Goal: Task Accomplishment & Management: Manage account settings

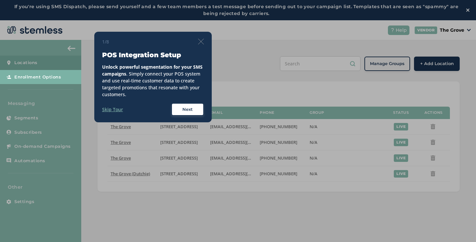
click at [202, 42] on img at bounding box center [201, 42] width 6 height 6
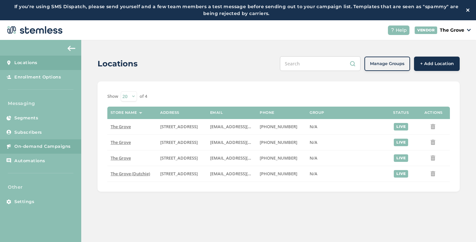
click at [43, 147] on span "On-demand Campaigns" at bounding box center [42, 146] width 56 height 7
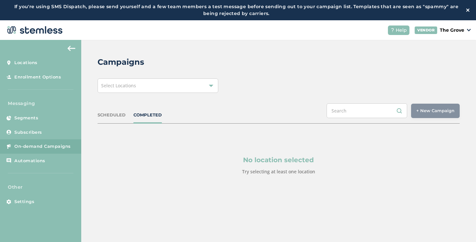
click at [143, 88] on div "Select Locations" at bounding box center [158, 85] width 121 height 14
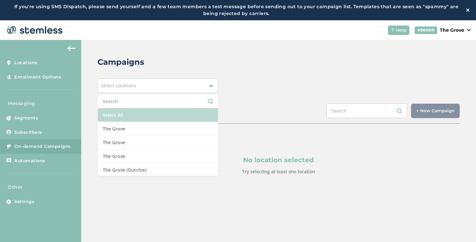
click at [145, 121] on li "Select All" at bounding box center [158, 115] width 120 height 14
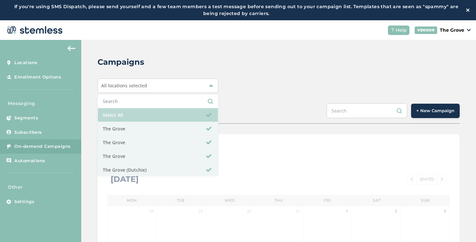
click at [167, 116] on li "Select All" at bounding box center [158, 115] width 120 height 14
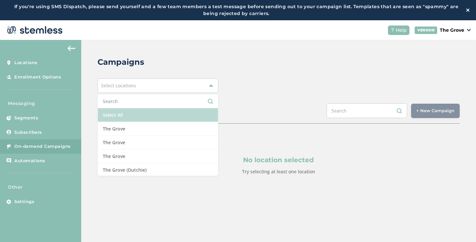
click at [168, 121] on li "Select All" at bounding box center [158, 115] width 120 height 14
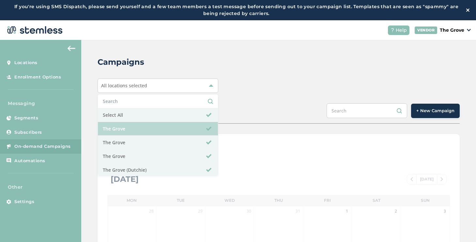
click at [168, 122] on li "The Grove" at bounding box center [158, 129] width 120 height 14
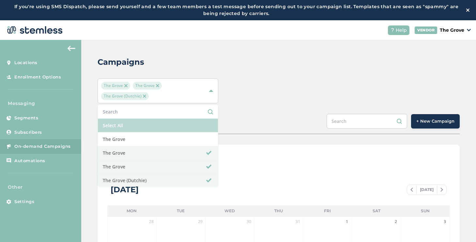
click at [168, 115] on li at bounding box center [158, 112] width 120 height 14
click at [167, 121] on li "Select All" at bounding box center [158, 125] width 120 height 14
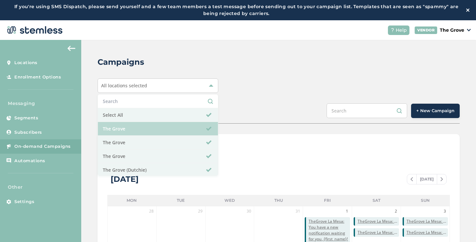
click at [165, 128] on li "The Grove" at bounding box center [158, 129] width 120 height 14
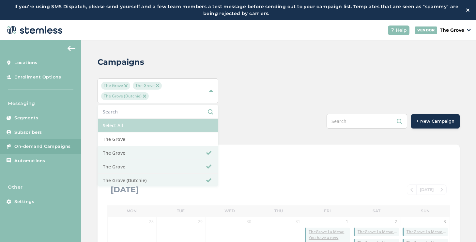
click at [164, 127] on li "Select All" at bounding box center [158, 125] width 120 height 14
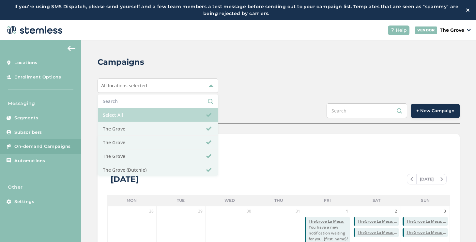
click at [162, 119] on li "Select All" at bounding box center [158, 115] width 120 height 14
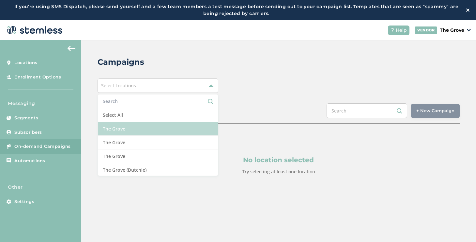
click at [161, 127] on li "The Grove" at bounding box center [158, 129] width 120 height 14
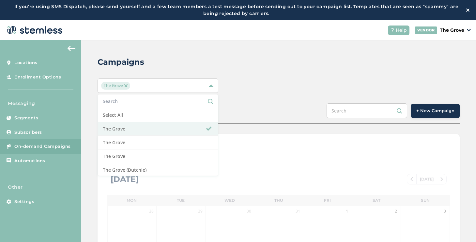
click at [404, 108] on input "text" at bounding box center [367, 110] width 81 height 15
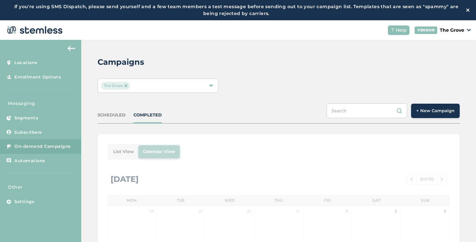
click at [416, 111] on span "+ New Campaign" at bounding box center [435, 110] width 38 height 7
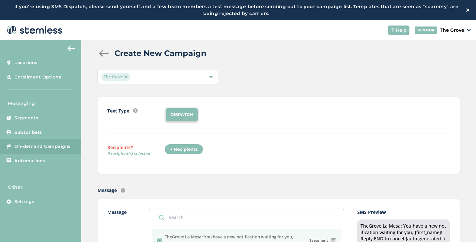
scroll to position [9, 0]
click at [191, 145] on div "+ Recipients" at bounding box center [183, 148] width 39 height 11
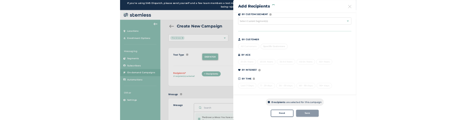
scroll to position [23, 0]
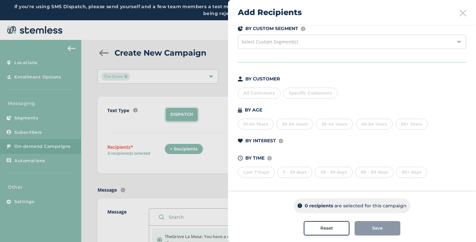
click at [361, 46] on div "Select Custom Segment(s)" at bounding box center [352, 42] width 228 height 14
click at [412, 171] on div "90+ days" at bounding box center [411, 171] width 31 height 11
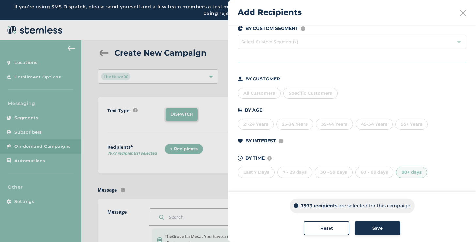
click at [263, 92] on div "All Customers" at bounding box center [259, 92] width 43 height 11
click at [409, 170] on div "90+ days" at bounding box center [411, 171] width 31 height 11
click at [384, 173] on div "60 - 89 days" at bounding box center [374, 171] width 38 height 11
click at [411, 174] on div "90+ days" at bounding box center [411, 171] width 31 height 11
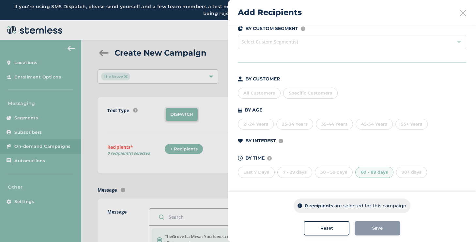
click at [339, 173] on div "30 - 59 days" at bounding box center [334, 171] width 38 height 11
click at [372, 174] on div "60 - 89 days" at bounding box center [374, 171] width 38 height 11
click at [344, 174] on div "30 - 59 days" at bounding box center [334, 171] width 38 height 11
click at [264, 172] on div "Last 7 Days" at bounding box center [256, 171] width 37 height 11
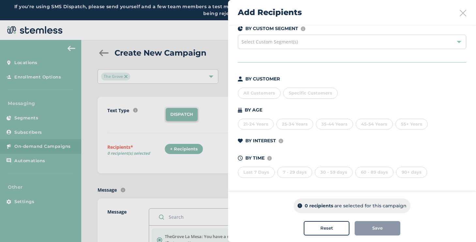
click at [296, 169] on div "7 - 29 days" at bounding box center [294, 171] width 35 height 11
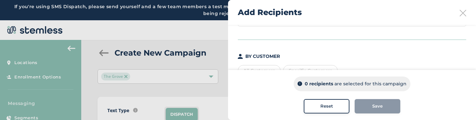
scroll to position [145, 0]
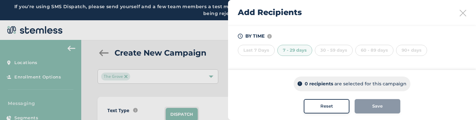
click at [311, 101] on button "Reset" at bounding box center [327, 106] width 46 height 14
click at [202, 82] on div at bounding box center [238, 60] width 476 height 120
click at [200, 79] on div at bounding box center [238, 60] width 476 height 120
click at [460, 10] on icon at bounding box center [463, 13] width 7 height 7
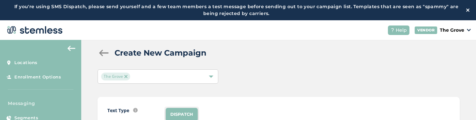
click at [201, 74] on div "The Grove" at bounding box center [154, 76] width 107 height 8
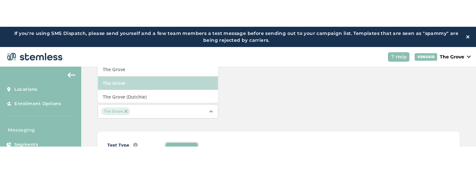
scroll to position [0, 0]
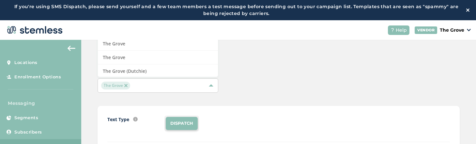
click at [197, 87] on div "The Grove" at bounding box center [154, 86] width 107 height 8
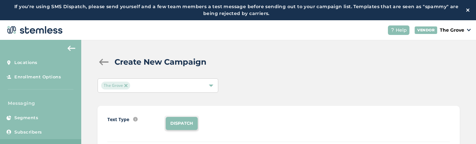
click at [197, 87] on div "The Grove" at bounding box center [154, 86] width 107 height 8
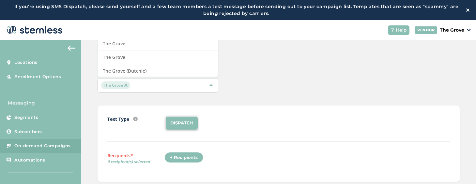
click at [197, 91] on div "The Grove" at bounding box center [158, 85] width 121 height 14
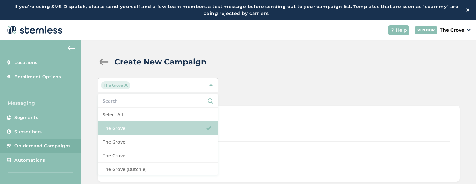
click at [164, 130] on li "The Grove" at bounding box center [158, 129] width 120 height 14
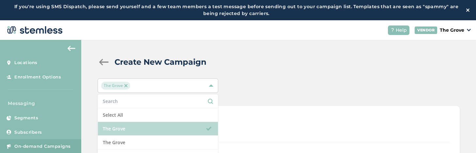
click at [175, 123] on li "The Grove" at bounding box center [158, 129] width 120 height 14
click at [181, 127] on li "The Grove" at bounding box center [158, 129] width 120 height 14
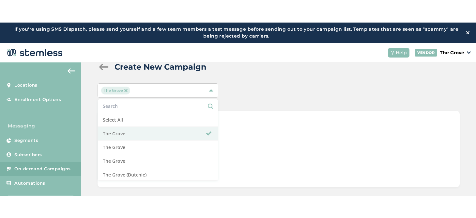
scroll to position [89, 0]
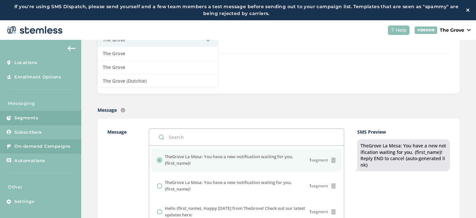
click at [36, 119] on span "Segments" at bounding box center [26, 118] width 24 height 7
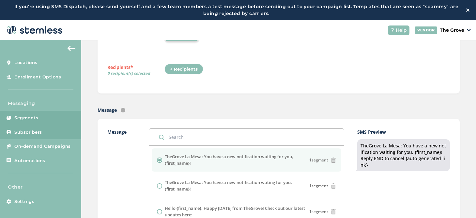
click at [37, 133] on span "Subscribers" at bounding box center [28, 132] width 28 height 7
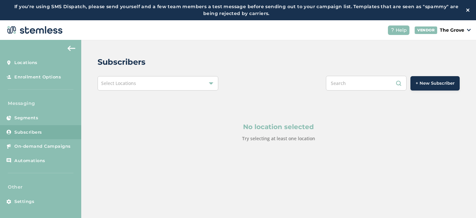
click at [128, 84] on span "Select Locations" at bounding box center [118, 83] width 35 height 6
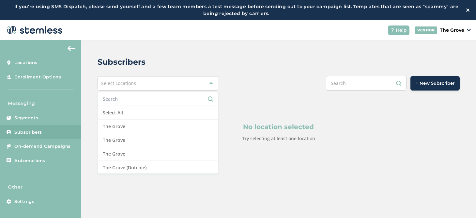
click at [126, 100] on input "text" at bounding box center [158, 98] width 110 height 7
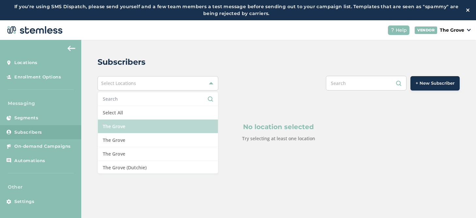
click at [125, 119] on li "The Grove" at bounding box center [158, 126] width 120 height 14
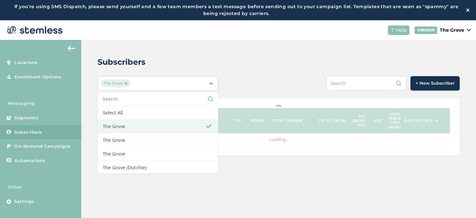
click at [282, 83] on div "+ New Subscriber" at bounding box center [353, 83] width 211 height 15
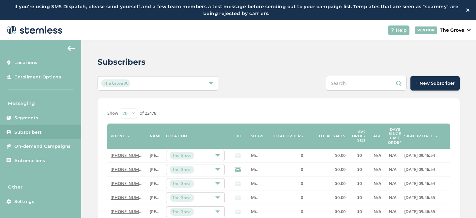
click at [423, 135] on label "Sign up date" at bounding box center [418, 136] width 29 height 4
click at [417, 139] on th "Sign up date" at bounding box center [425, 135] width 49 height 25
click at [418, 139] on th "Sign up date" at bounding box center [425, 135] width 49 height 25
click at [206, 84] on div "The Grove" at bounding box center [154, 83] width 107 height 8
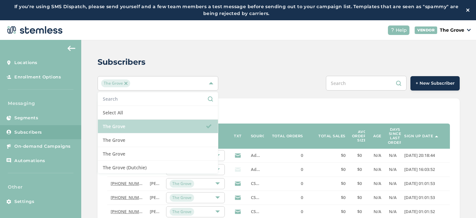
click at [178, 121] on li "The Grove" at bounding box center [158, 126] width 120 height 14
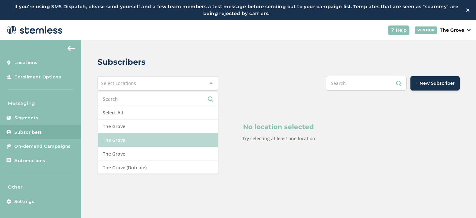
click at [180, 135] on li "The Grove" at bounding box center [158, 140] width 120 height 14
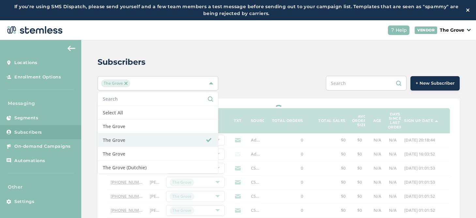
click at [259, 88] on div "+ New Subscriber" at bounding box center [353, 83] width 211 height 15
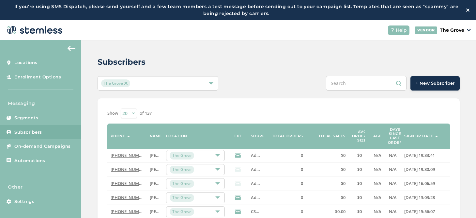
click at [417, 135] on label "Sign up date" at bounding box center [418, 136] width 29 height 4
click at [181, 83] on div "The Grove" at bounding box center [154, 83] width 107 height 8
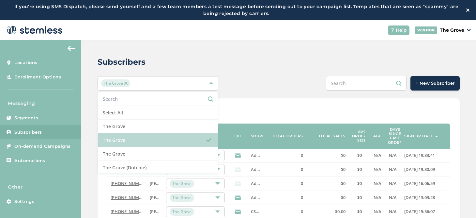
click at [125, 134] on li "The Grove" at bounding box center [158, 140] width 120 height 14
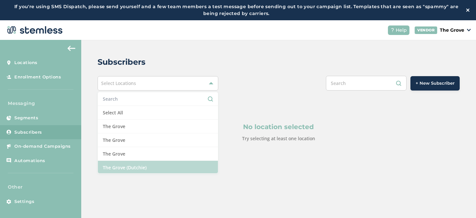
click at [136, 164] on li "The Grove (Dutchie)" at bounding box center [158, 167] width 120 height 13
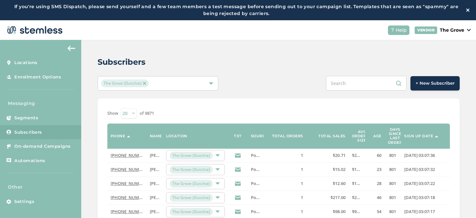
click at [417, 136] on label "Sign up date" at bounding box center [418, 136] width 29 height 4
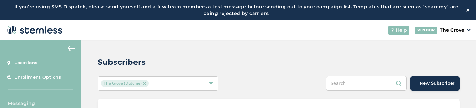
click at [186, 81] on div "The Grove (Dutchie)" at bounding box center [154, 83] width 107 height 8
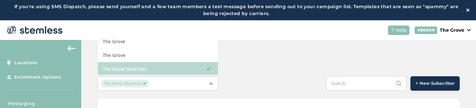
click at [198, 68] on li "The Grove (Dutchie)" at bounding box center [158, 68] width 120 height 13
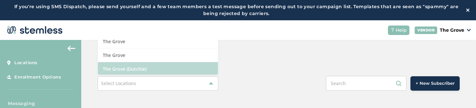
click at [198, 68] on li "The Grove (Dutchie)" at bounding box center [158, 68] width 120 height 13
